Goal: Information Seeking & Learning: Learn about a topic

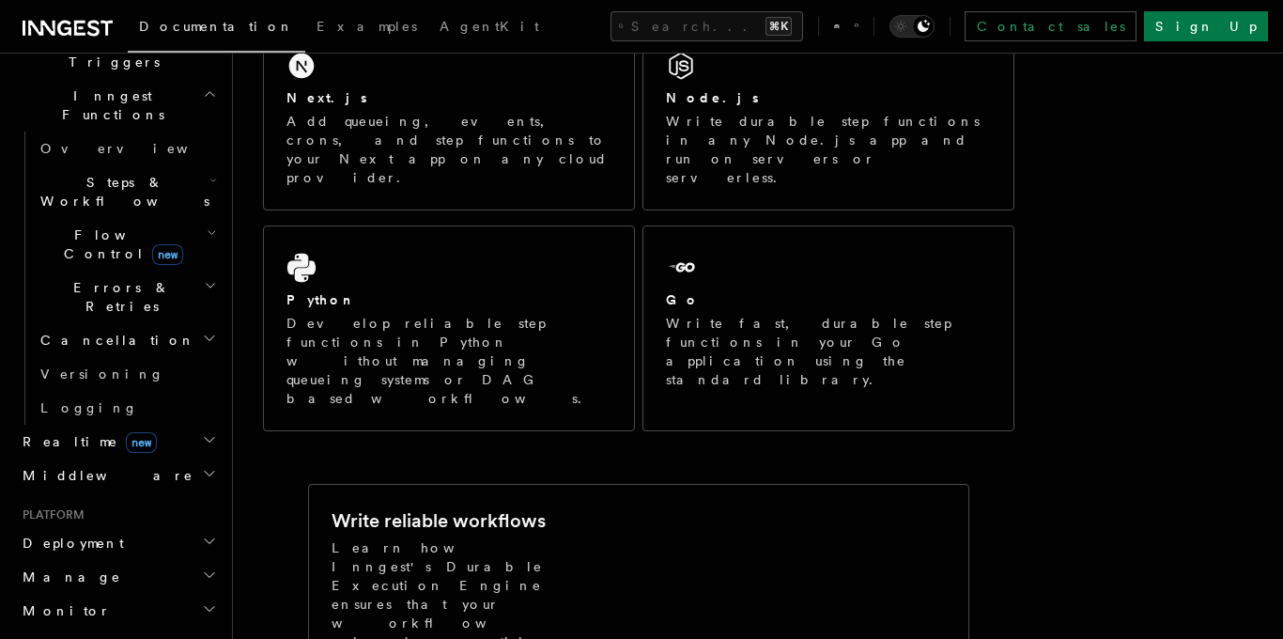
scroll to position [864, 0]
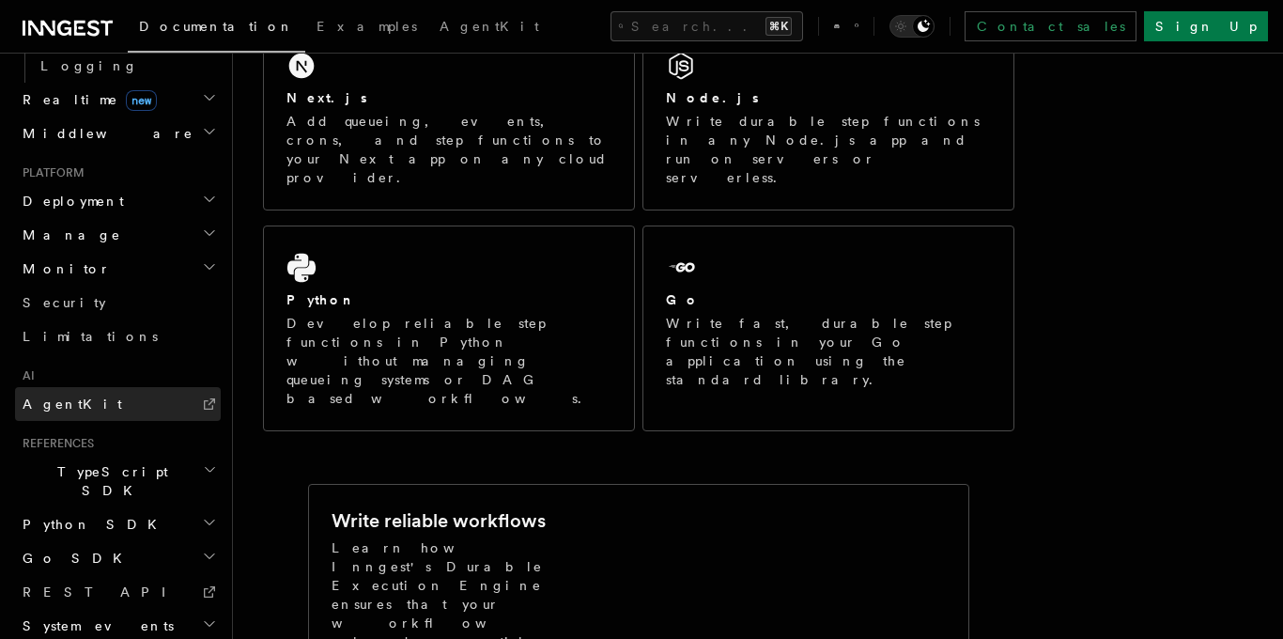
click at [103, 387] on link "AgentKit" at bounding box center [118, 404] width 206 height 34
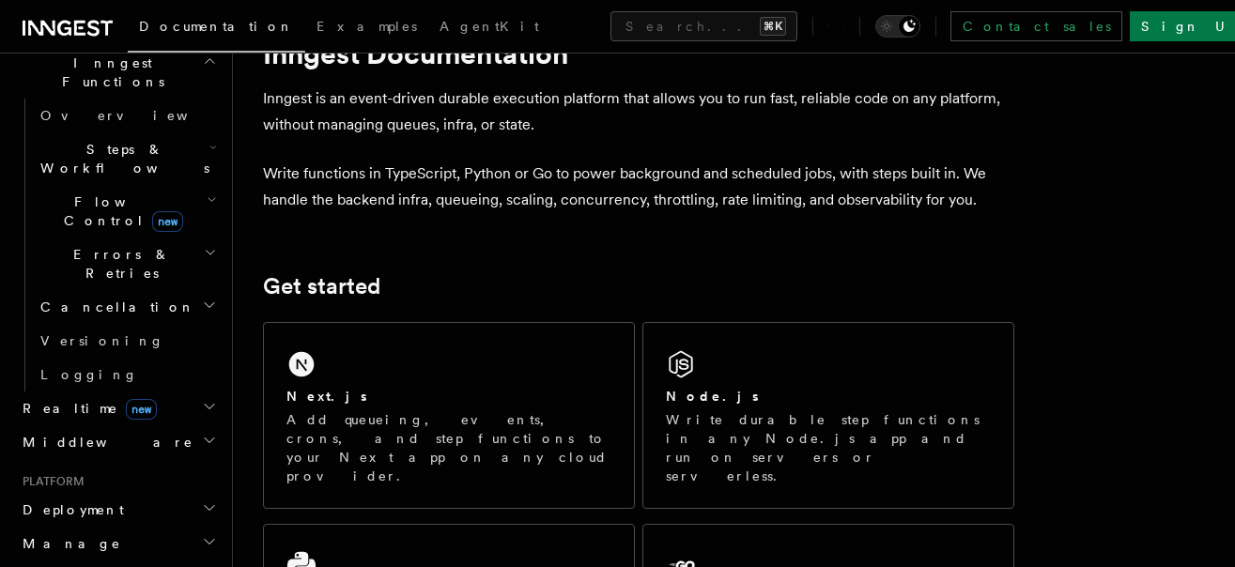
scroll to position [67, 0]
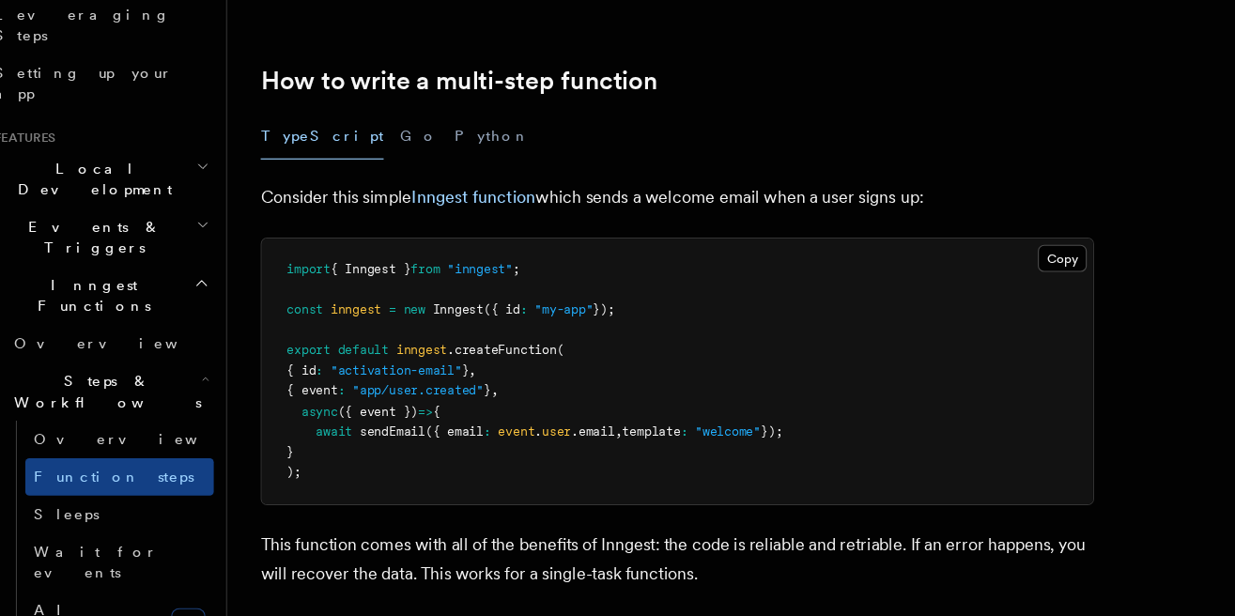
scroll to position [572, 0]
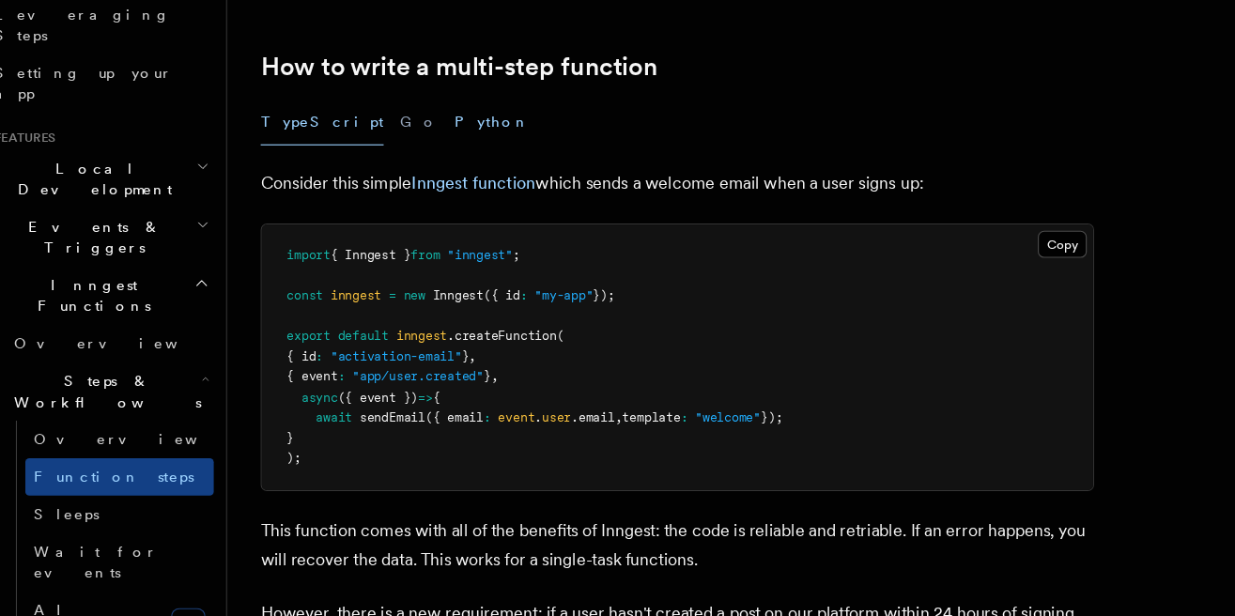
click at [438, 174] on button "Python" at bounding box center [472, 170] width 69 height 42
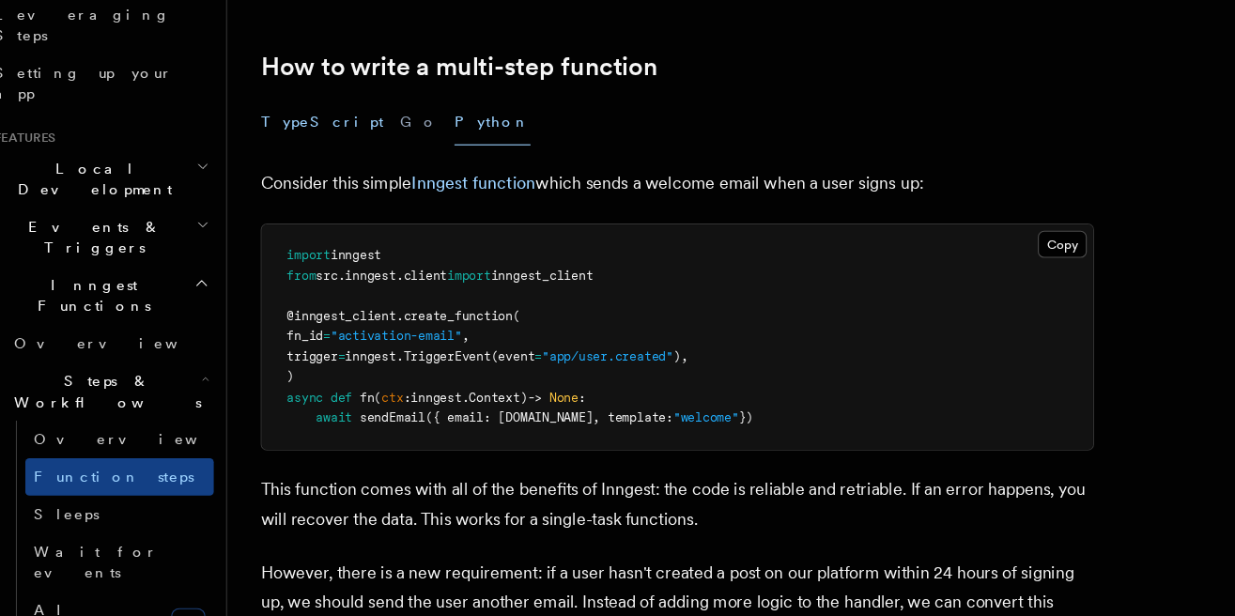
click at [274, 176] on button "TypeScript" at bounding box center [318, 170] width 111 height 42
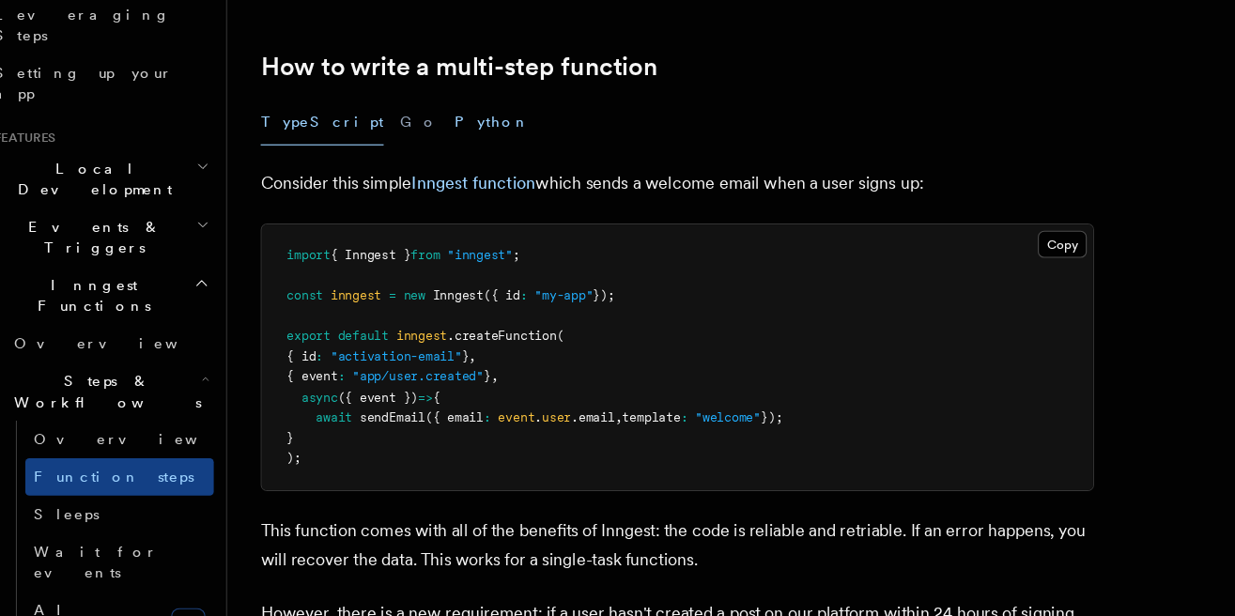
click at [438, 176] on button "Python" at bounding box center [472, 170] width 69 height 42
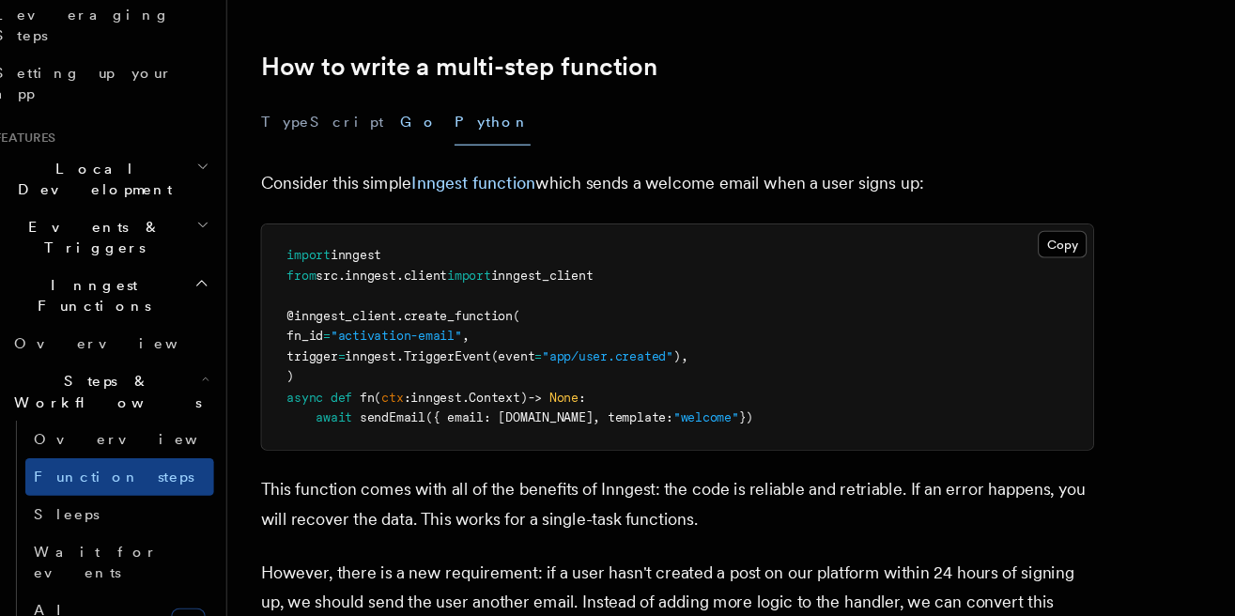
click at [389, 169] on button "Go" at bounding box center [406, 170] width 34 height 42
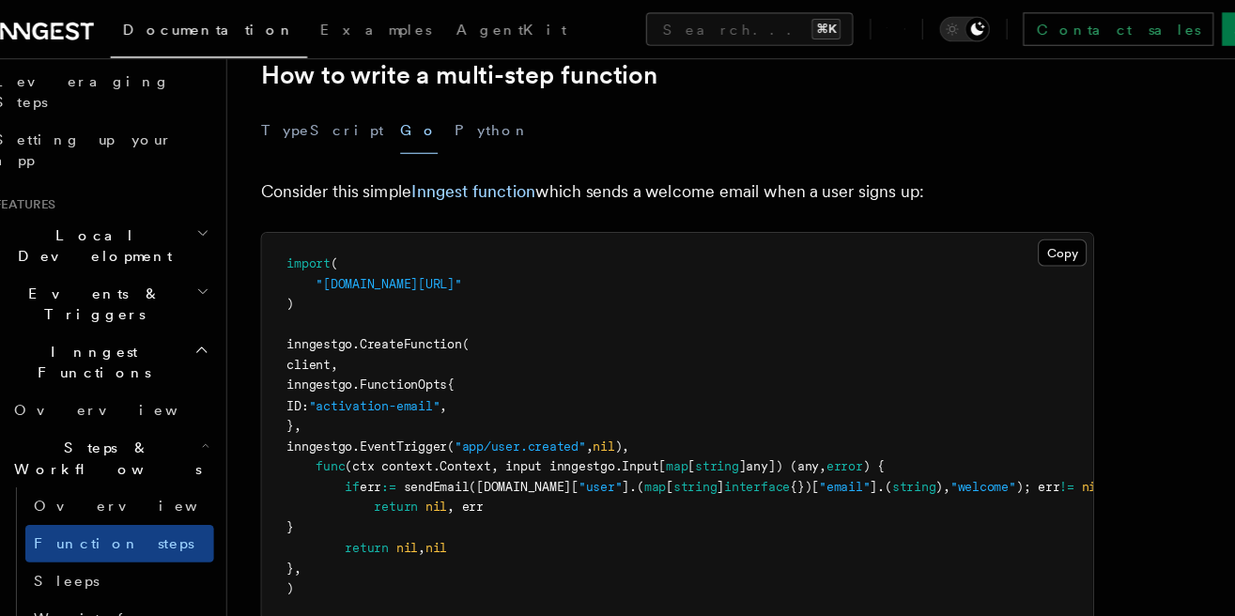
scroll to position [623, 0]
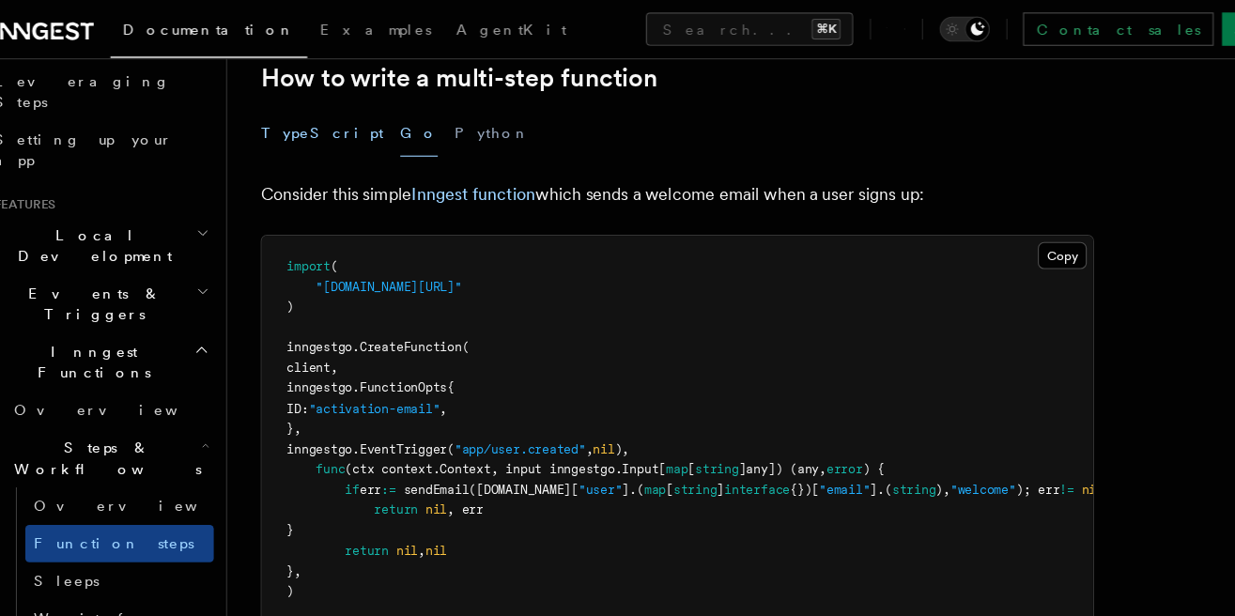
click at [294, 115] on button "TypeScript" at bounding box center [318, 120] width 111 height 42
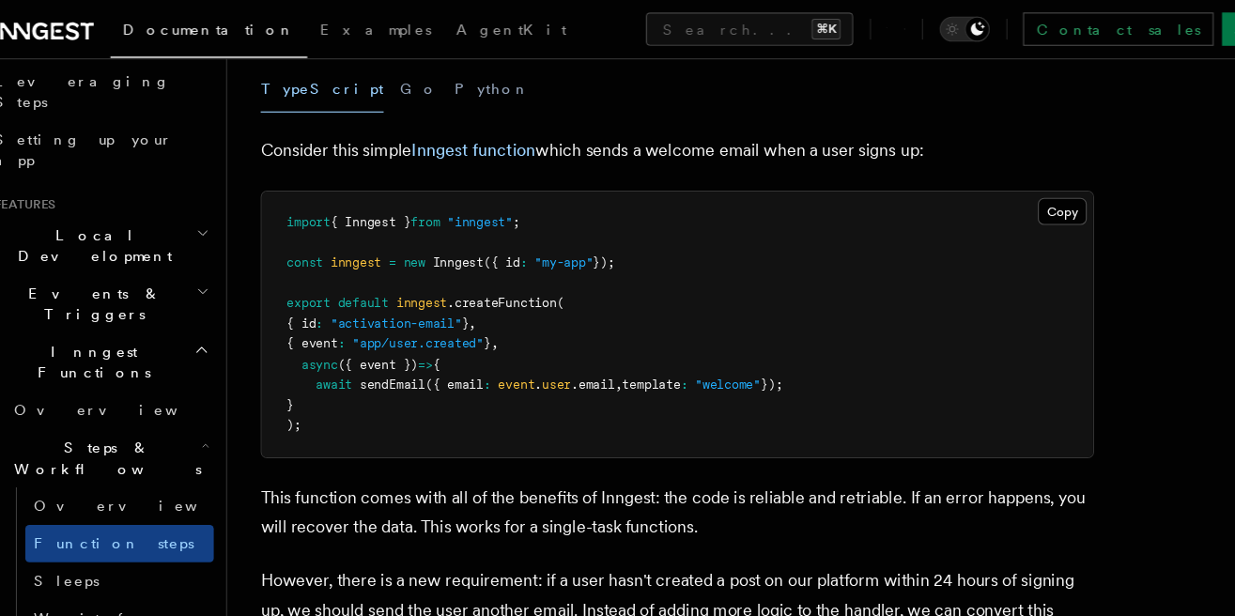
scroll to position [642, 0]
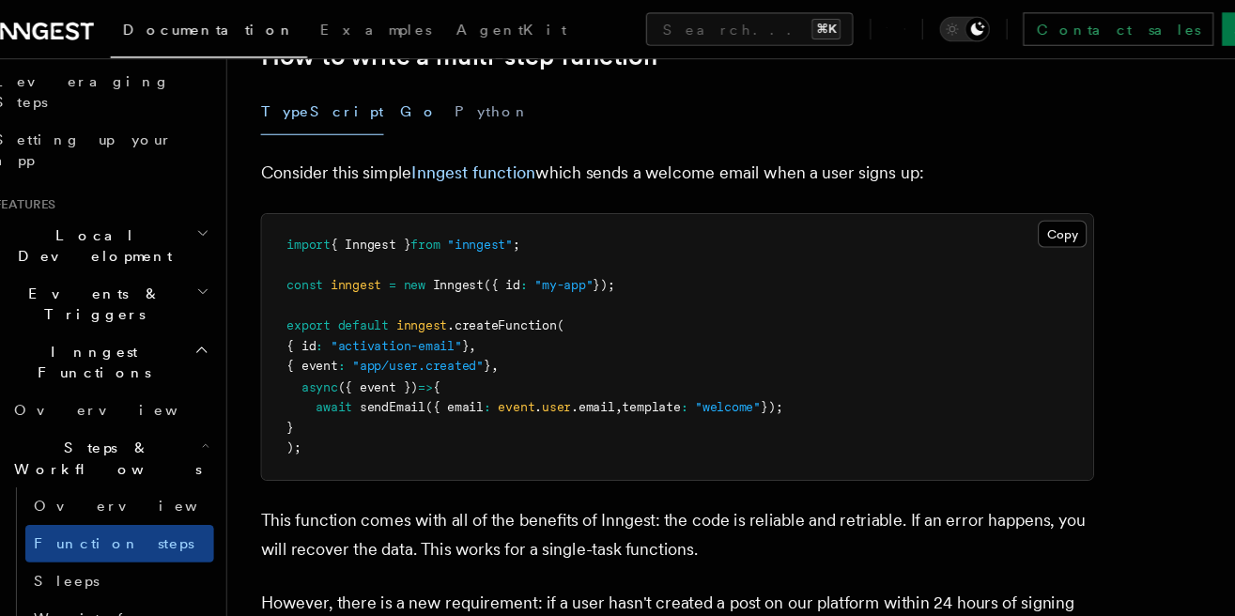
click at [389, 102] on button "Go" at bounding box center [406, 101] width 34 height 42
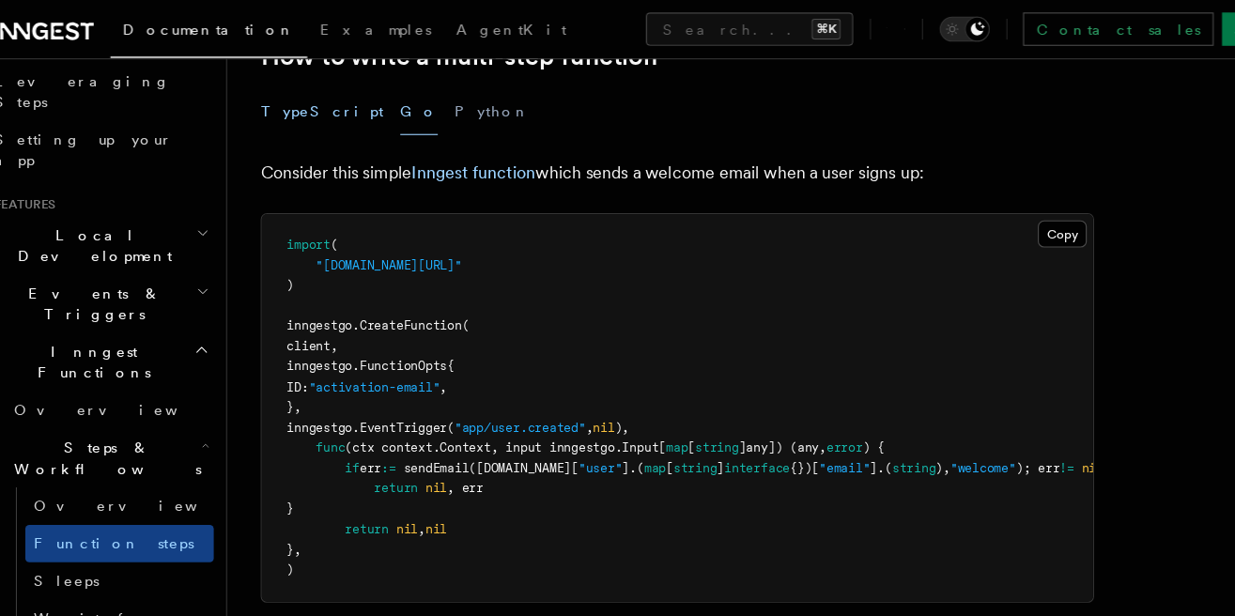
click at [286, 104] on button "TypeScript" at bounding box center [318, 101] width 111 height 42
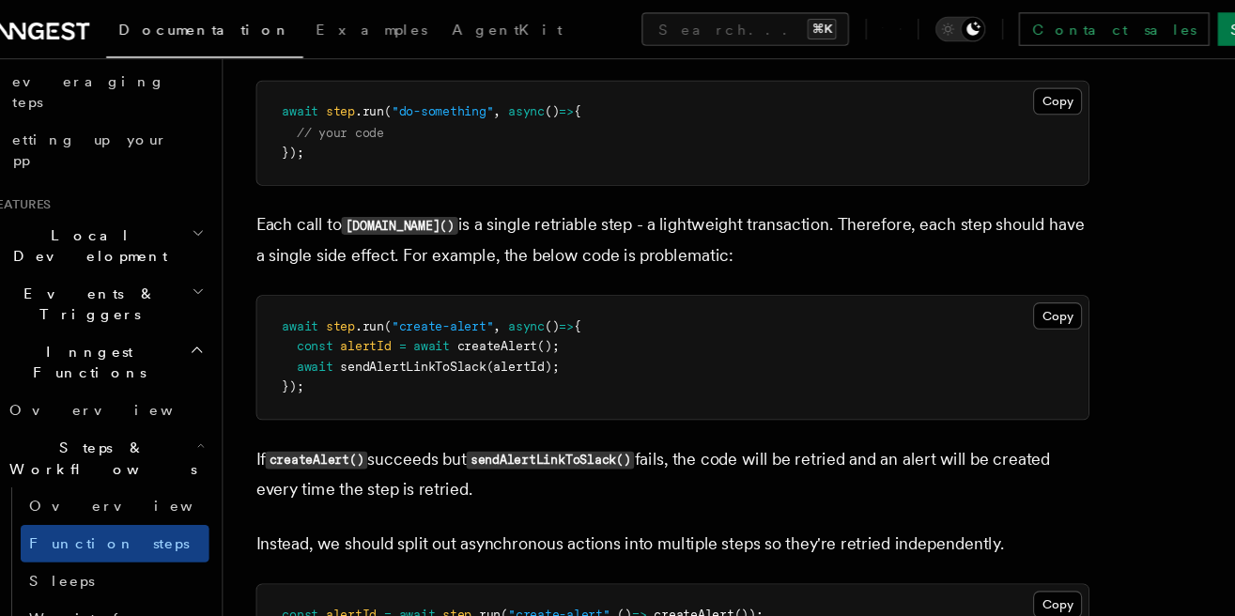
scroll to position [3936, 0]
